Goal: Information Seeking & Learning: Learn about a topic

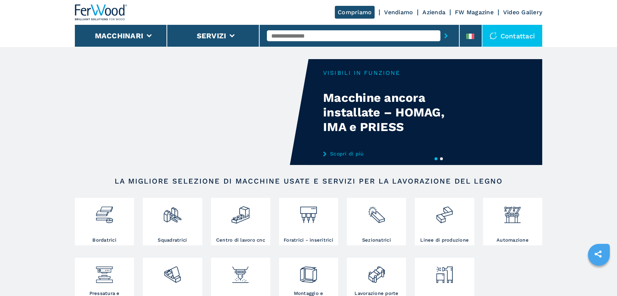
click at [337, 31] on input "text" at bounding box center [353, 35] width 173 height 11
click at [338, 31] on input "text" at bounding box center [353, 35] width 173 height 11
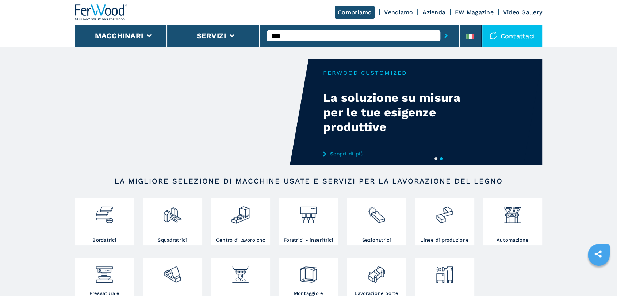
type input "****"
click at [440, 27] on button "submit-button" at bounding box center [445, 35] width 11 height 17
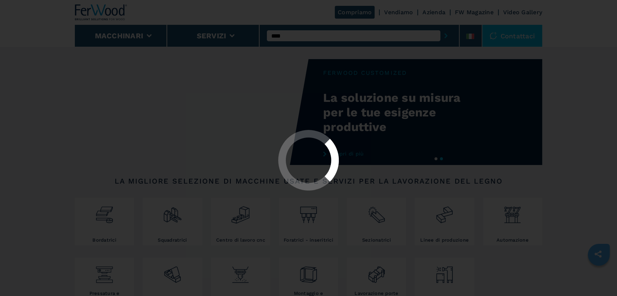
click at [440, 27] on button "submit-button" at bounding box center [445, 35] width 11 height 17
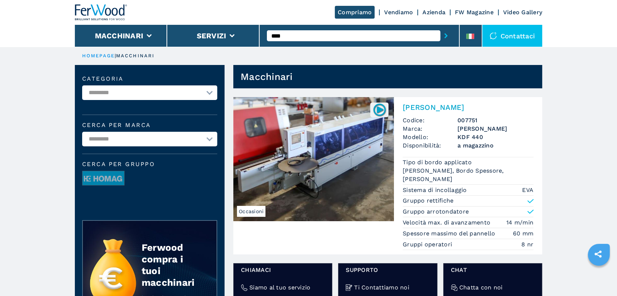
click at [326, 167] on img at bounding box center [313, 159] width 161 height 124
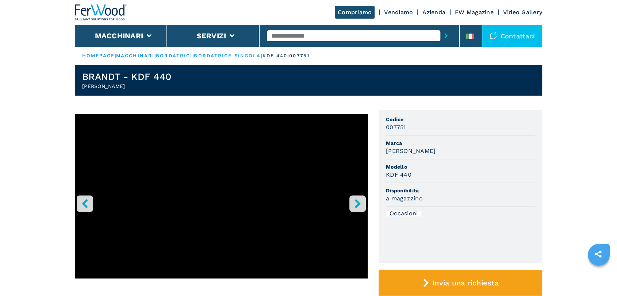
click at [352, 201] on button "right-button" at bounding box center [358, 203] width 16 height 16
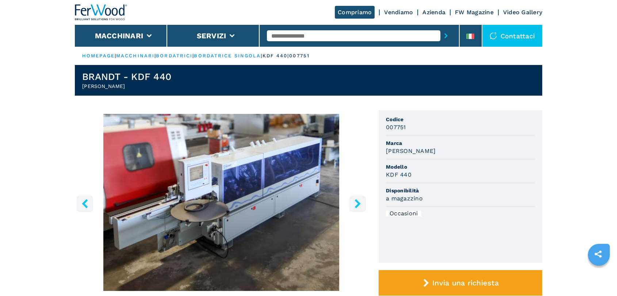
click at [352, 201] on button "right-button" at bounding box center [358, 203] width 16 height 16
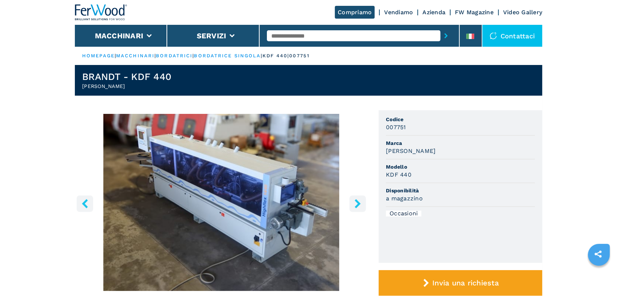
click at [352, 201] on button "right-button" at bounding box center [358, 203] width 16 height 16
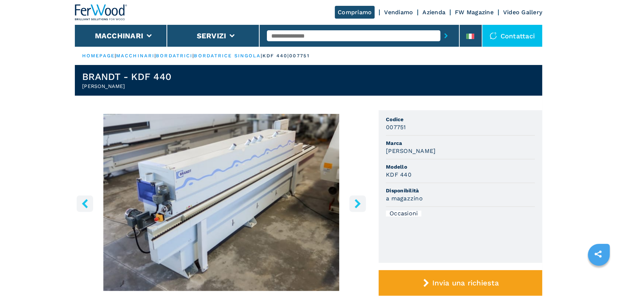
click at [352, 201] on button "right-button" at bounding box center [358, 203] width 16 height 16
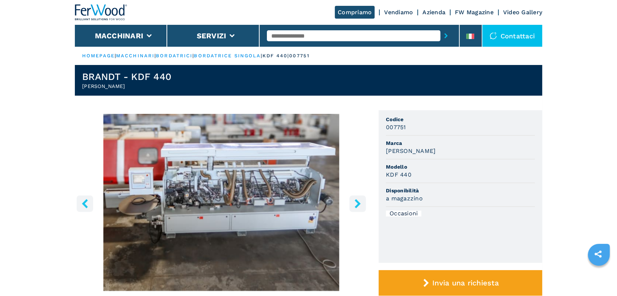
click at [352, 201] on button "right-button" at bounding box center [358, 203] width 16 height 16
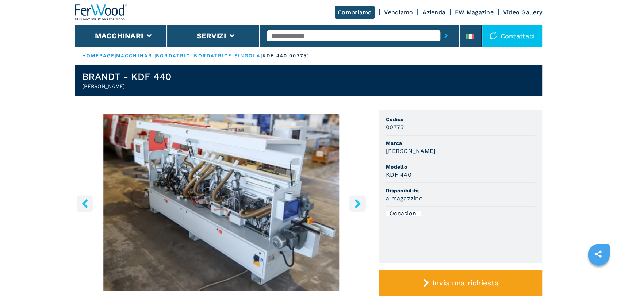
click at [352, 201] on button "right-button" at bounding box center [358, 203] width 16 height 16
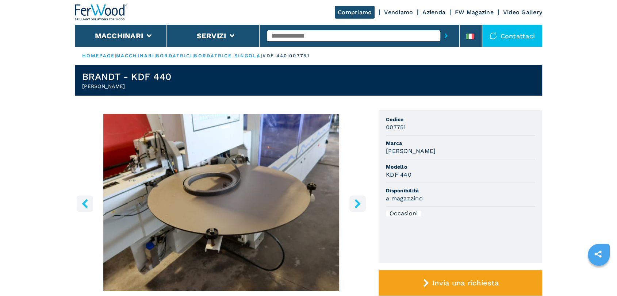
click at [352, 199] on button "right-button" at bounding box center [358, 203] width 16 height 16
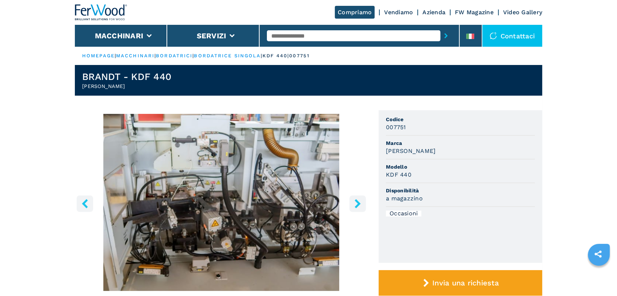
click at [352, 199] on button "right-button" at bounding box center [358, 203] width 16 height 16
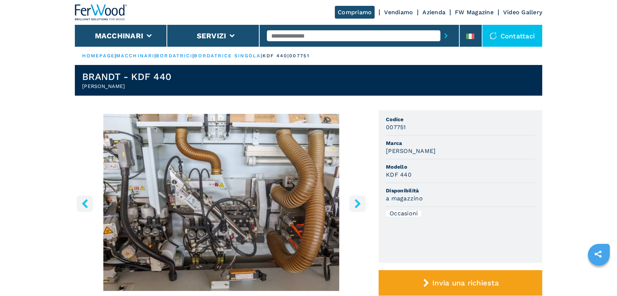
click at [352, 199] on button "right-button" at bounding box center [358, 203] width 16 height 16
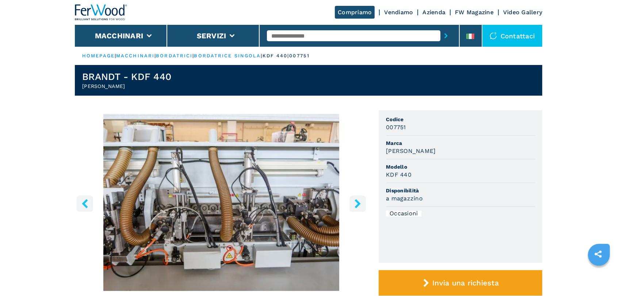
click at [352, 199] on button "right-button" at bounding box center [358, 203] width 16 height 16
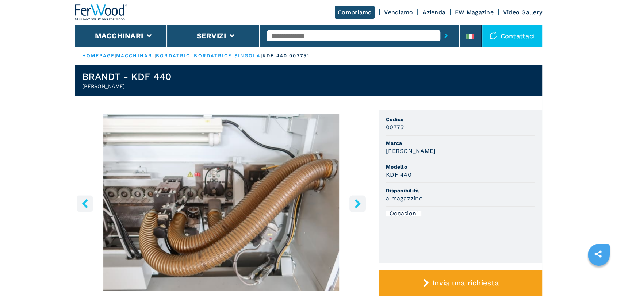
click at [353, 198] on button "right-button" at bounding box center [358, 203] width 16 height 16
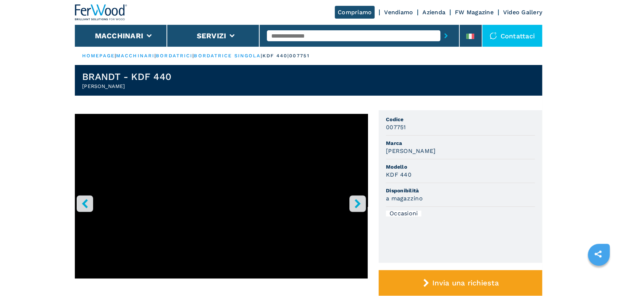
click at [87, 197] on button "left-button" at bounding box center [85, 203] width 16 height 16
